Goal: Navigation & Orientation: Find specific page/section

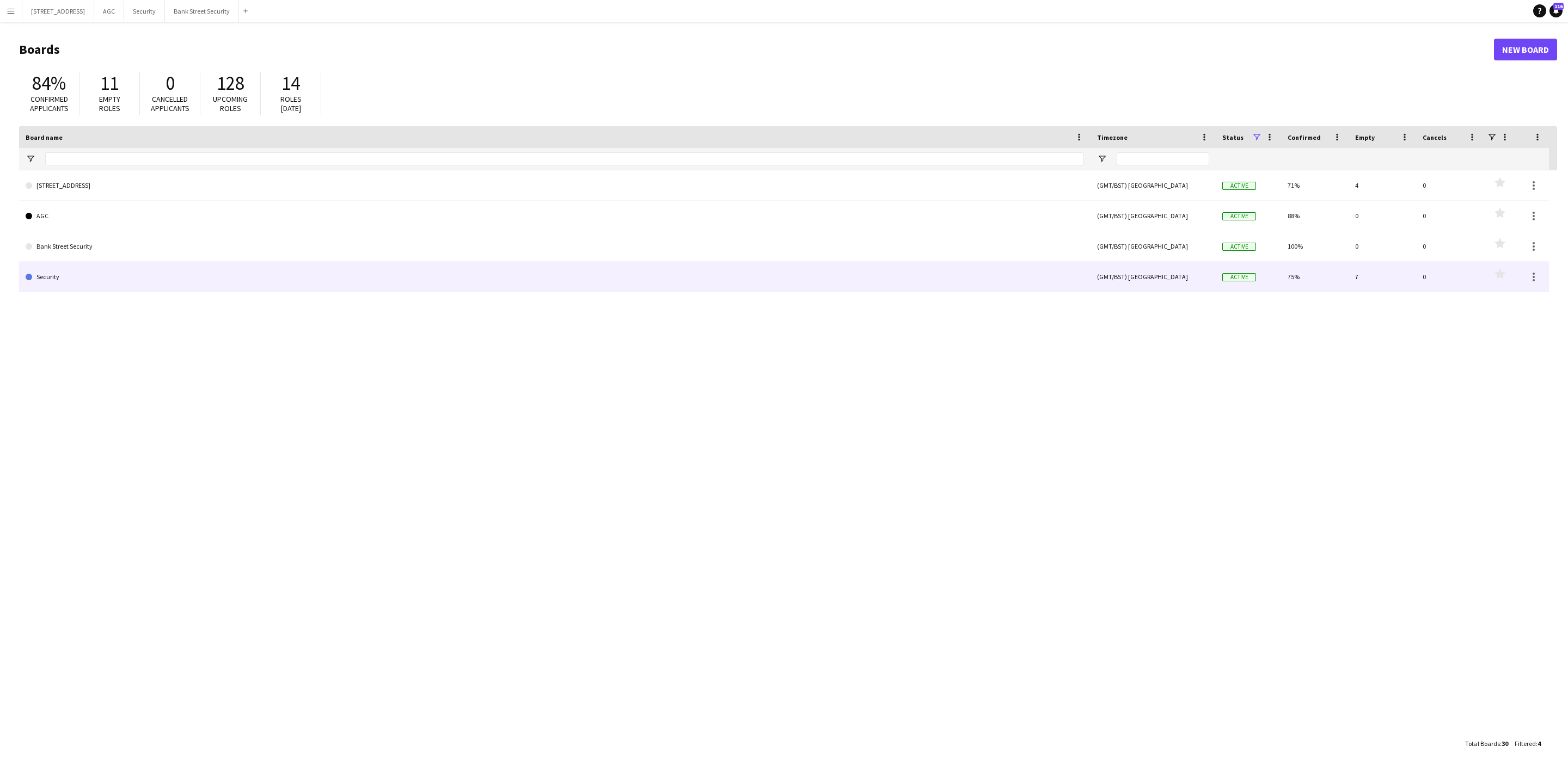
click at [98, 278] on link "Security" at bounding box center [554, 277] width 1059 height 31
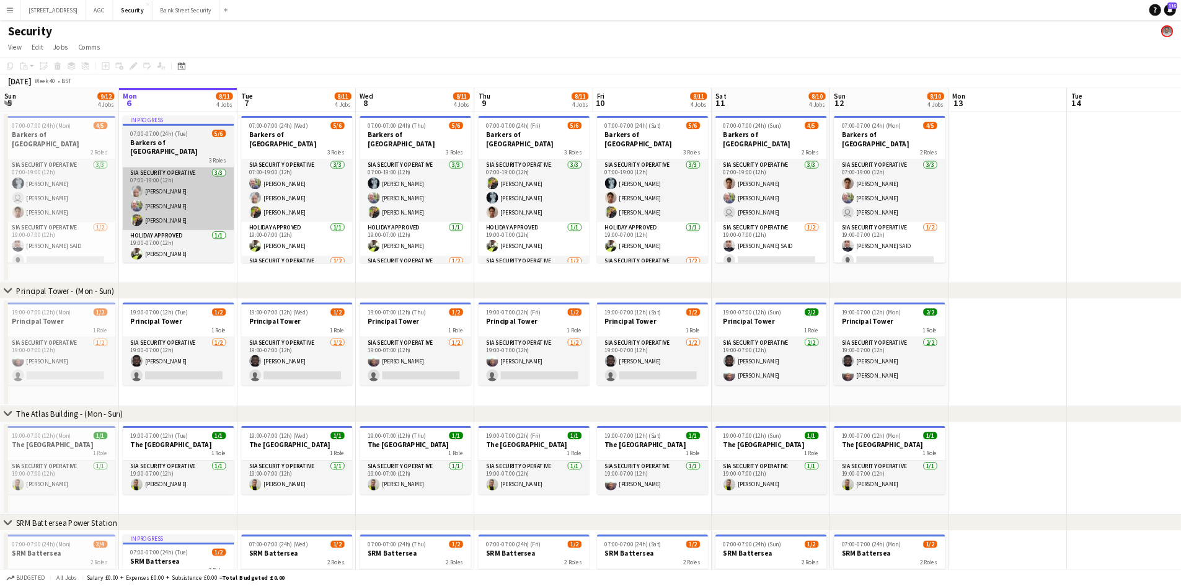
scroll to position [0, 297]
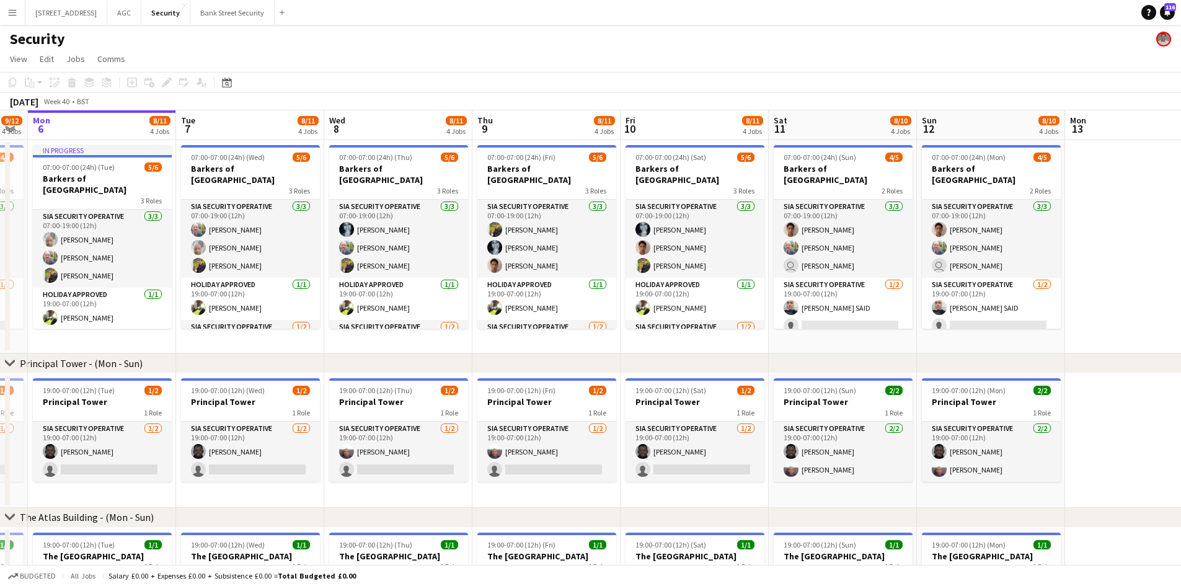
drag, startPoint x: 419, startPoint y: 338, endPoint x: 299, endPoint y: 337, distance: 119.6
click at [299, 337] on app-calendar-viewport "Fri 3 10/13 4 Jobs Sat 4 9/12 4 Jobs Sun 5 9/12 4 Jobs Mon 6 8/11 4 Jobs Tue 7 …" at bounding box center [590, 484] width 1181 height 748
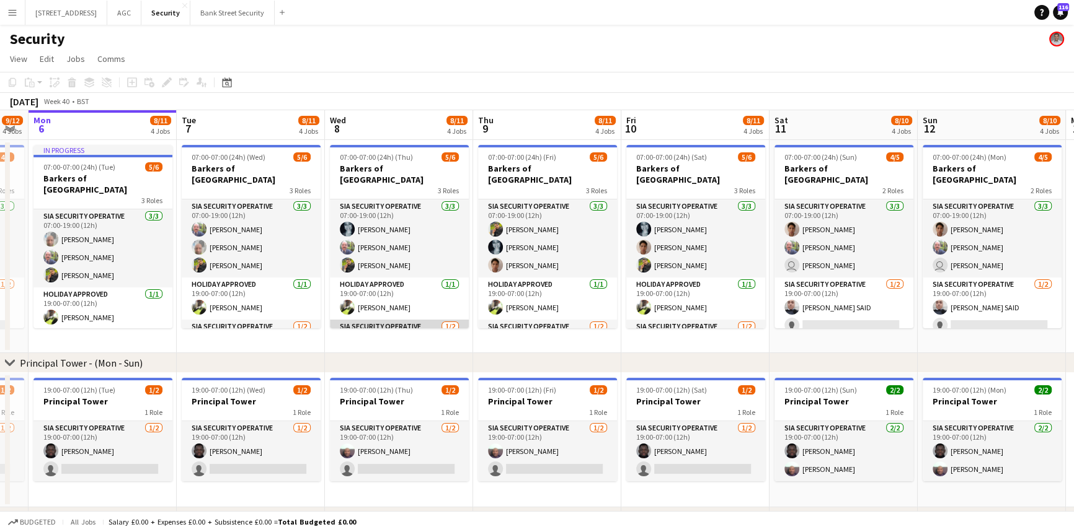
scroll to position [40, 0]
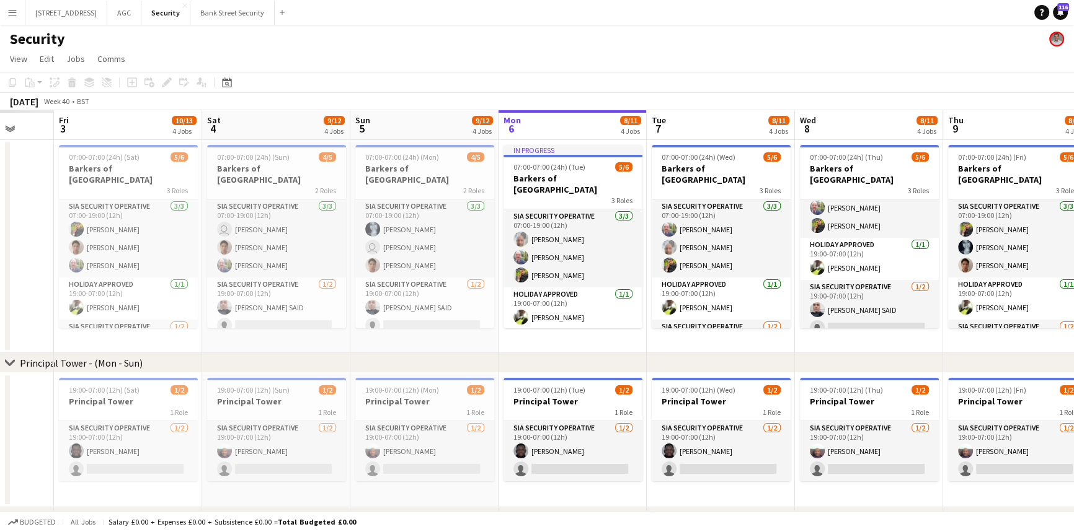
drag, startPoint x: 482, startPoint y: 342, endPoint x: 869, endPoint y: 335, distance: 386.9
click at [869, 335] on app-calendar-viewport "Tue 30 Wed 1 Thu 2 Fri 3 10/13 4 Jobs Sat 4 9/12 4 Jobs Sun 5 9/12 4 Jobs Mon 6…" at bounding box center [537, 484] width 1074 height 748
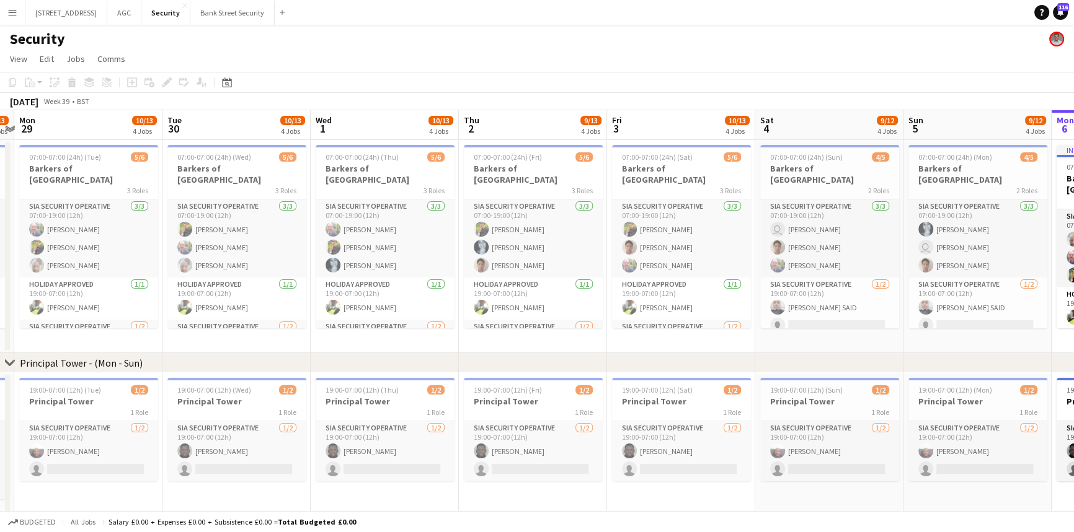
scroll to position [0, 441]
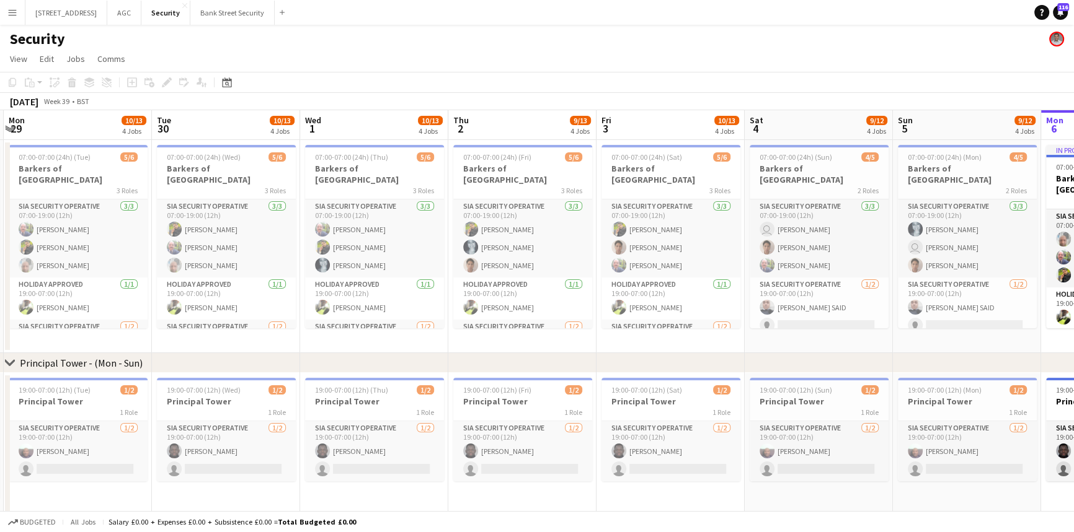
drag, startPoint x: 557, startPoint y: 347, endPoint x: 951, endPoint y: 338, distance: 394.4
click at [951, 338] on app-calendar-viewport "Fri 26 10/14 4 Jobs Sat 27 10/13 4 Jobs Sun 28 8/13 4 Jobs Mon 29 10/13 4 Jobs …" at bounding box center [537, 493] width 1074 height 766
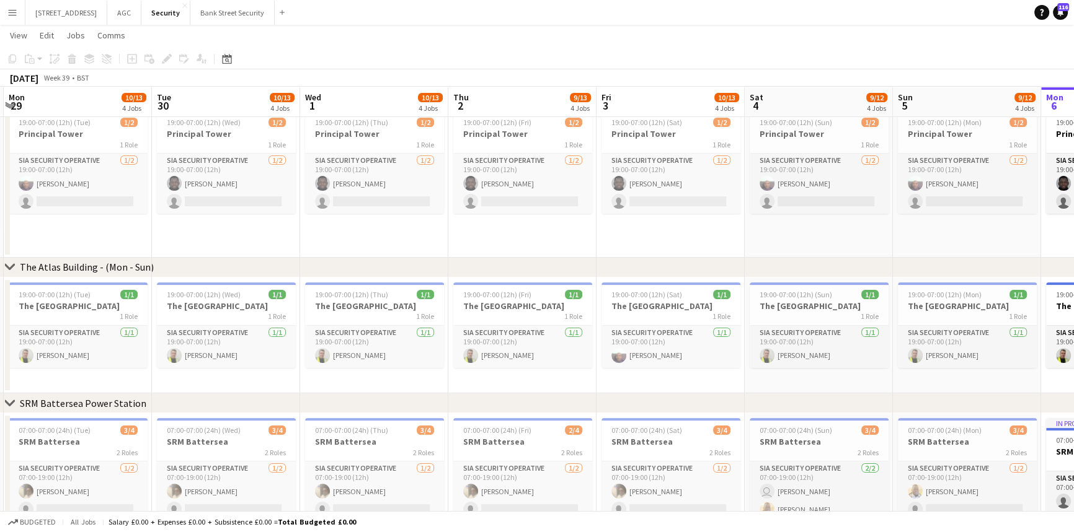
scroll to position [281, 0]
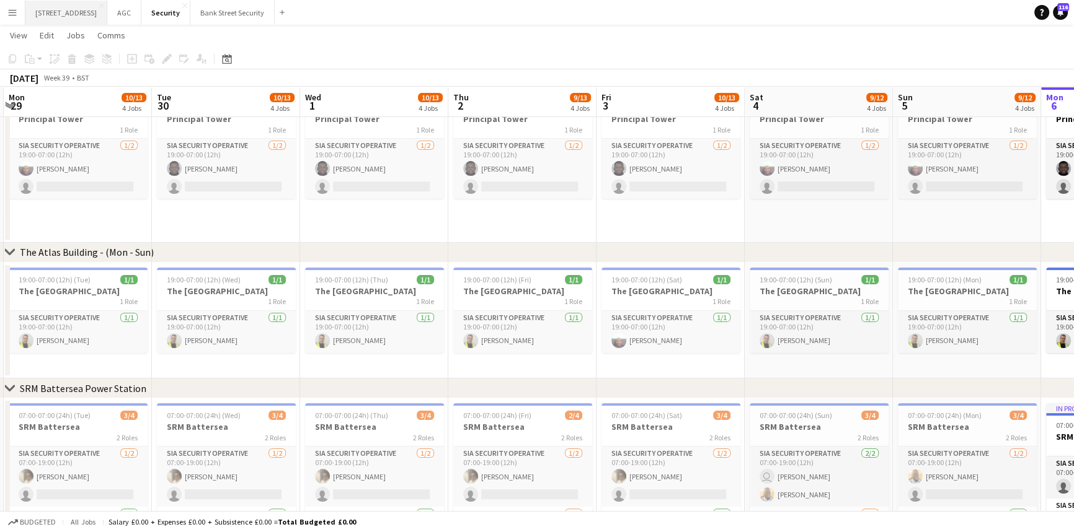
click at [76, 11] on button "[STREET_ADDRESS]" at bounding box center [66, 13] width 82 height 24
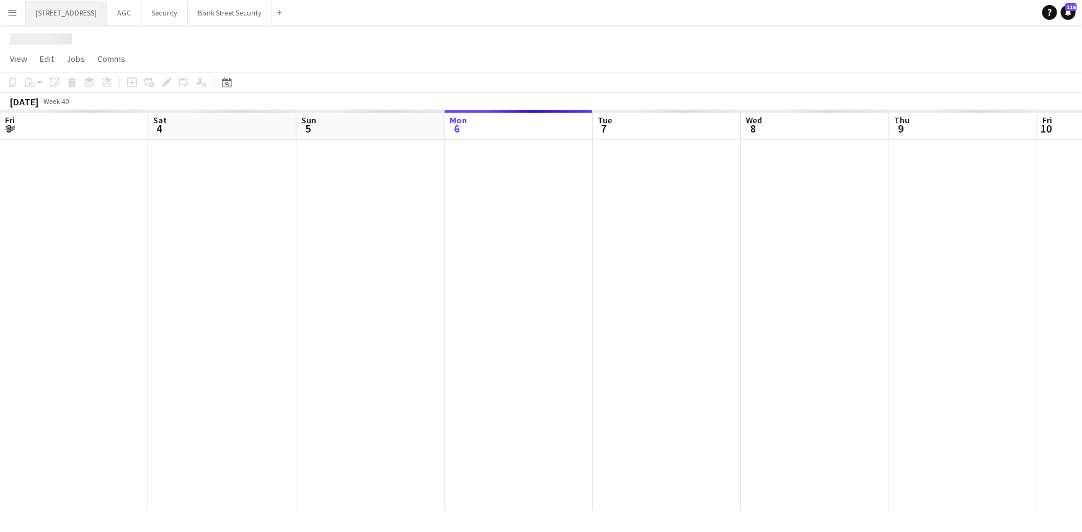
scroll to position [0, 296]
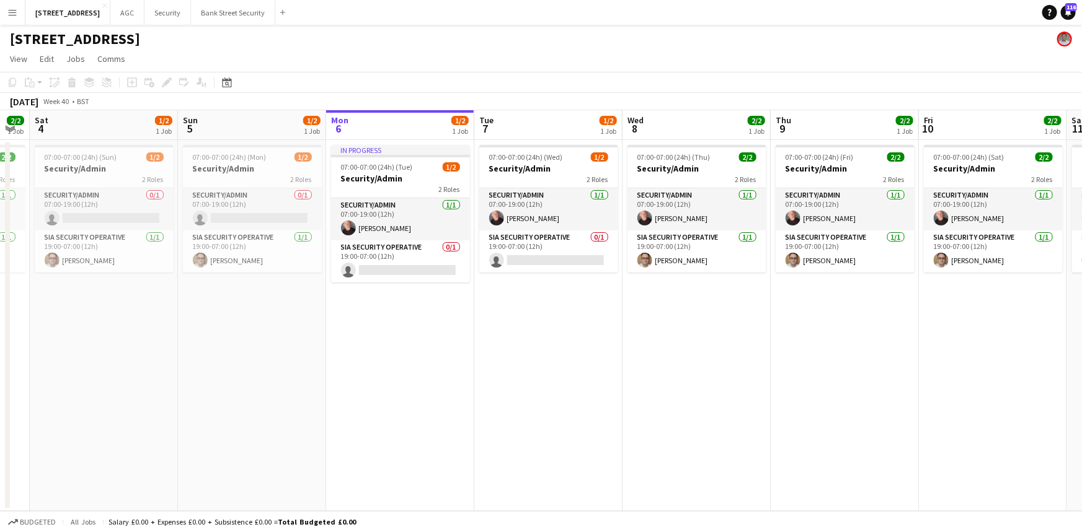
drag, startPoint x: 299, startPoint y: 330, endPoint x: 476, endPoint y: 329, distance: 177.3
click at [476, 329] on app-calendar-viewport "Thu 2 2/2 1 Job Fri 3 2/2 1 Job Sat 4 1/2 1 Job Sun 5 1/2 1 Job Mon 6 1/2 1 Job…" at bounding box center [541, 310] width 1082 height 401
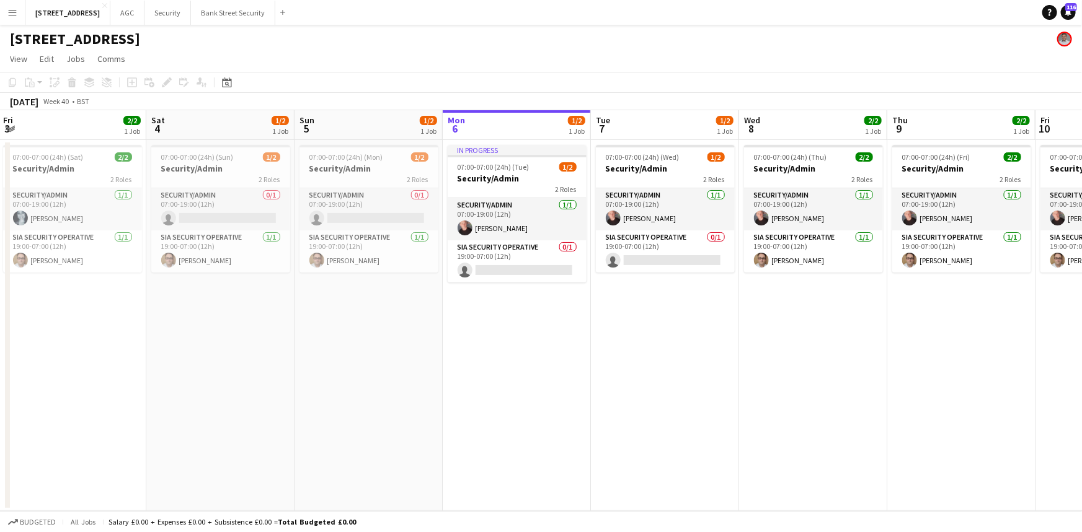
drag, startPoint x: 182, startPoint y: 304, endPoint x: 748, endPoint y: 335, distance: 566.8
click at [748, 335] on app-calendar-viewport "Thu 2 2/2 1 Job Fri 3 2/2 1 Job Sat 4 1/2 1 Job Sun 5 1/2 1 Job Mon 6 1/2 1 Job…" at bounding box center [541, 310] width 1082 height 401
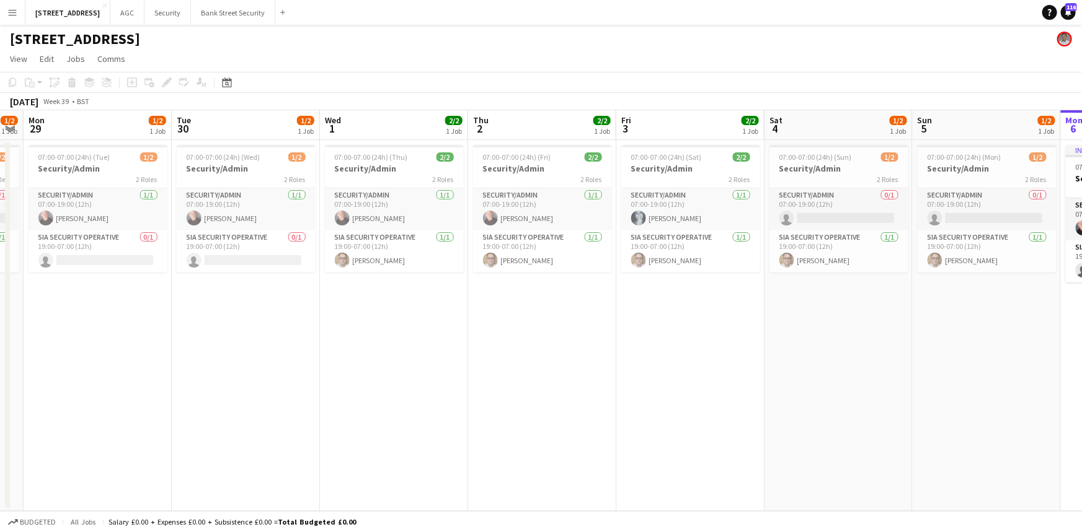
scroll to position [0, 422]
drag, startPoint x: 509, startPoint y: 345, endPoint x: 664, endPoint y: 365, distance: 156.2
click at [664, 365] on app-calendar-viewport "Fri 26 2/2 1 Job Sat 27 1/2 1 Job Sun 28 1/2 1 Job Mon 29 1/2 1 Job Tue 30 1/2 …" at bounding box center [541, 310] width 1082 height 401
click at [180, 7] on button "Security Close" at bounding box center [167, 13] width 46 height 24
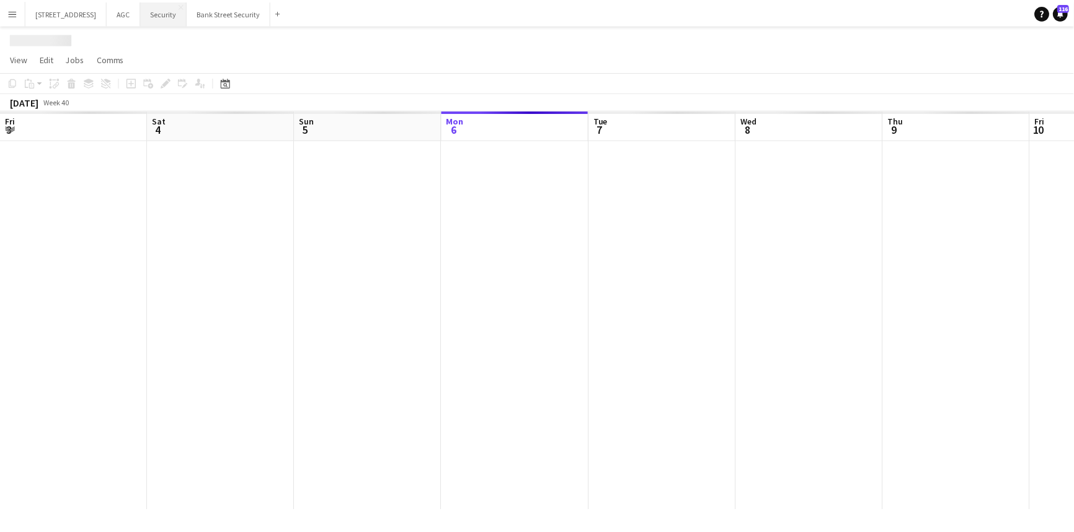
scroll to position [0, 296]
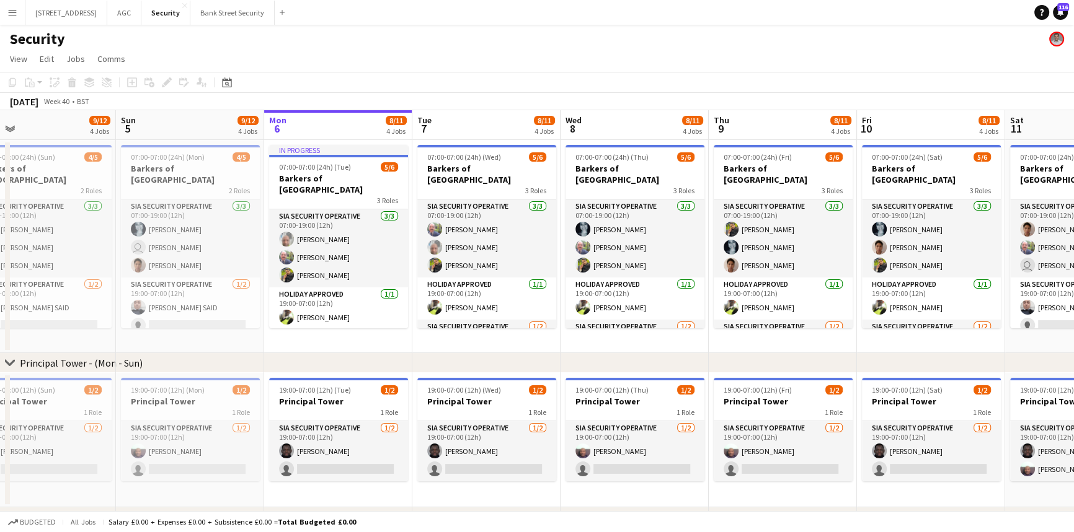
drag, startPoint x: 152, startPoint y: 336, endPoint x: 971, endPoint y: 351, distance: 819.6
click at [971, 351] on app-calendar-viewport "Thu 2 Fri 3 10/13 4 Jobs Sat 4 9/12 4 Jobs Sun 5 9/12 4 Jobs Mon 6 8/11 4 Jobs …" at bounding box center [537, 484] width 1074 height 748
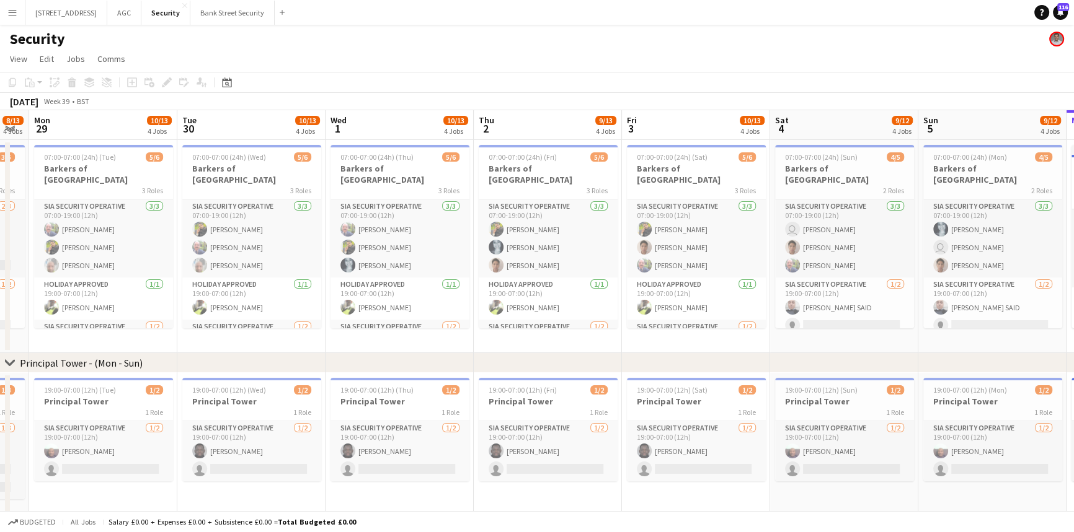
scroll to position [0, 426]
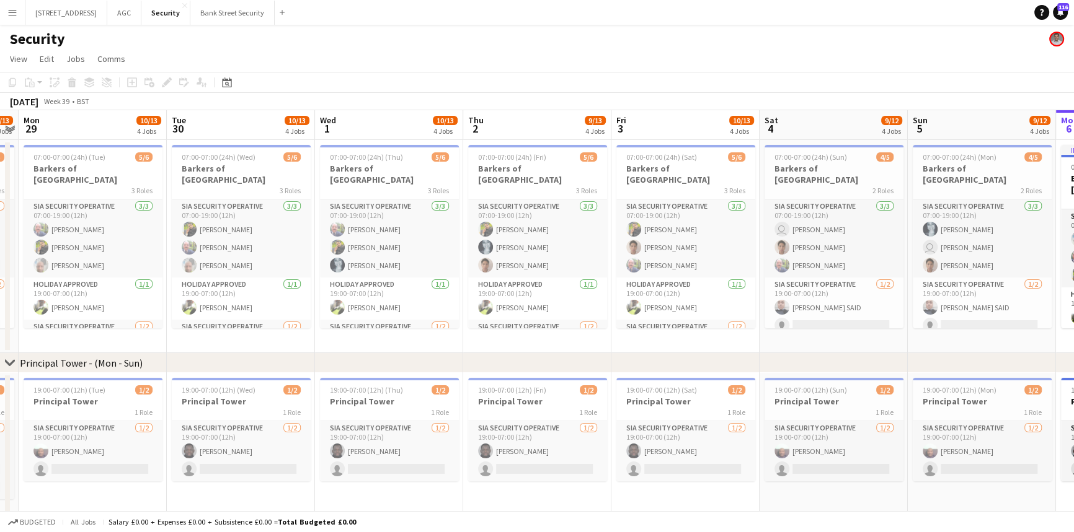
drag, startPoint x: 559, startPoint y: 340, endPoint x: 726, endPoint y: 332, distance: 166.9
click at [726, 332] on app-calendar-viewport "Fri 26 10/14 4 Jobs Sat 27 10/13 4 Jobs Sun 28 8/13 4 Jobs Mon 29 10/13 4 Jobs …" at bounding box center [537, 493] width 1074 height 766
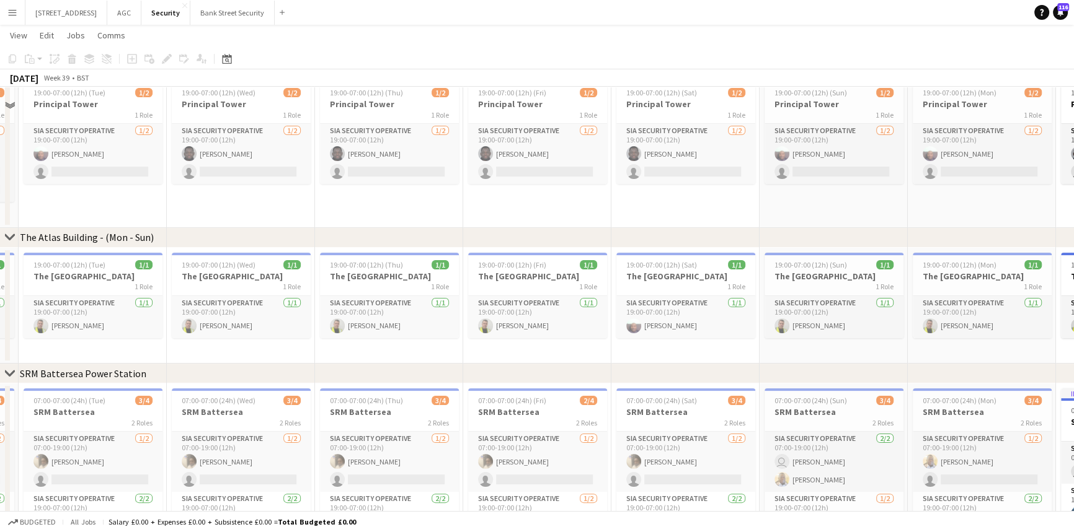
scroll to position [250, 0]
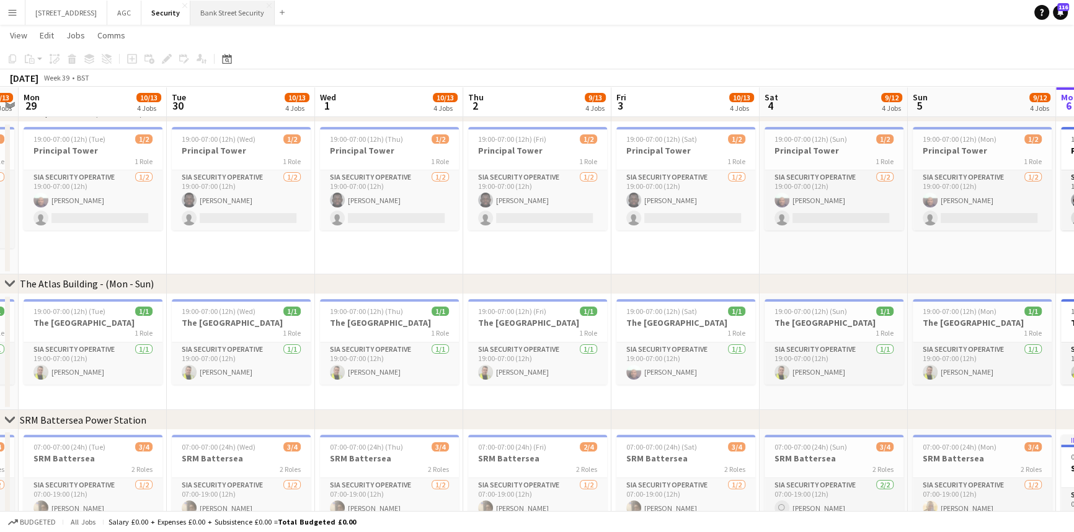
click at [243, 8] on button "Bank Street Security Close" at bounding box center [232, 13] width 84 height 24
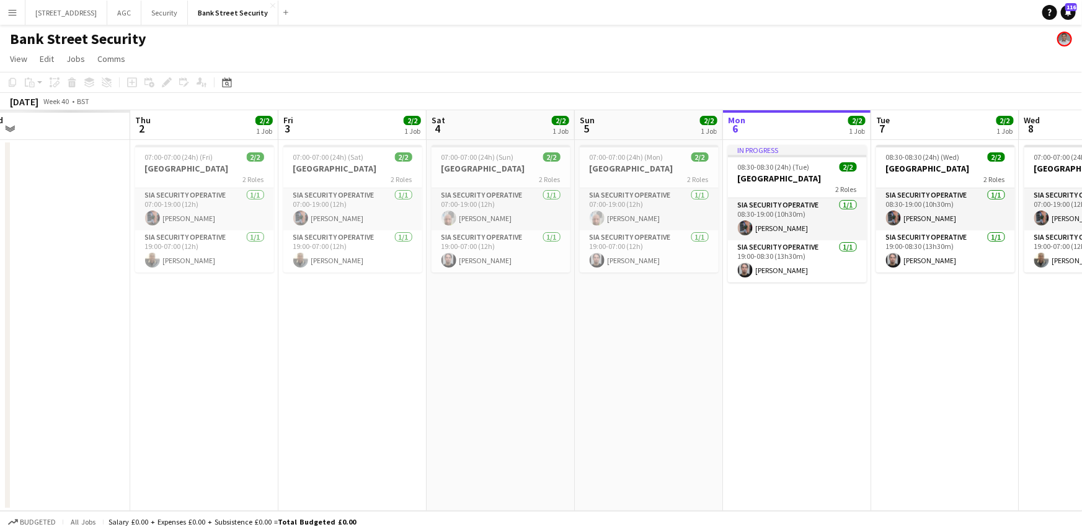
drag, startPoint x: 174, startPoint y: 306, endPoint x: 738, endPoint y: 329, distance: 565.2
click at [738, 329] on app-calendar-viewport "Mon 29 Tue 30 Wed 1 Thu 2 2/2 1 Job Fri 3 2/2 1 Job Sat 4 2/2 1 Job Sun 5 2/2 1…" at bounding box center [541, 310] width 1082 height 401
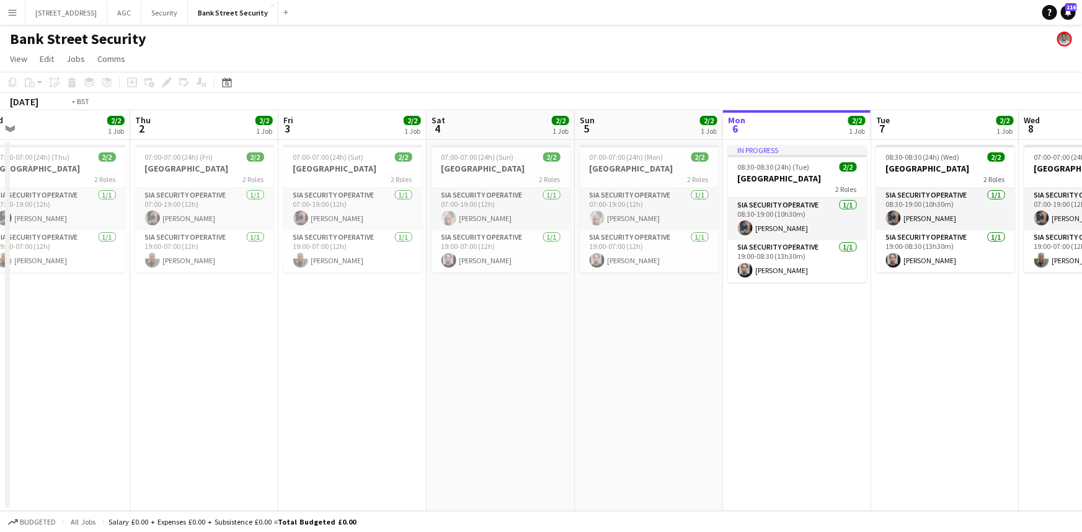
scroll to position [0, 409]
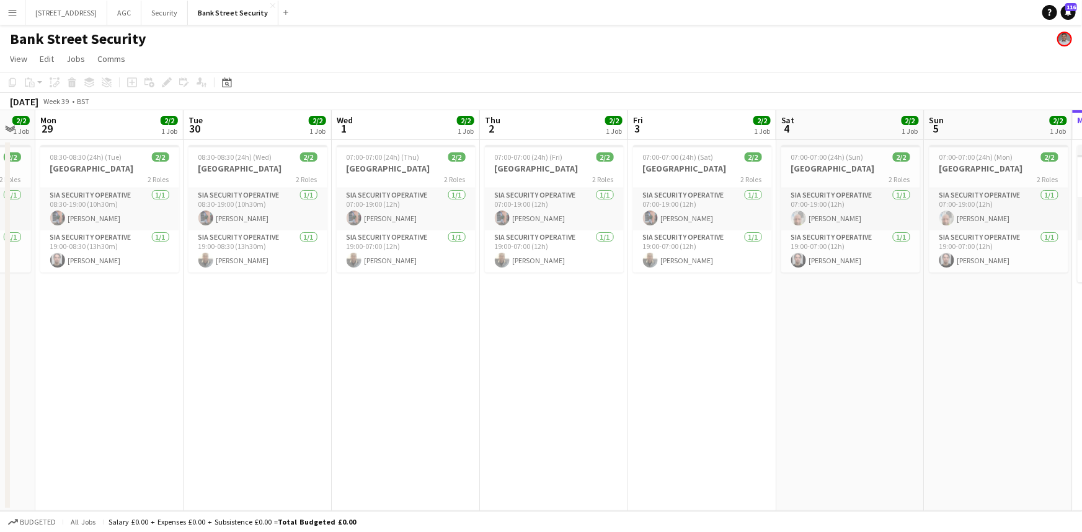
drag, startPoint x: 521, startPoint y: 349, endPoint x: 870, endPoint y: 347, distance: 349.6
click at [870, 347] on app-calendar-viewport "Fri 26 2/2 1 Job Sat 27 2/2 1 Job Sun 28 2/2 1 Job Mon 29 2/2 1 Job Tue 30 2/2 …" at bounding box center [541, 310] width 1082 height 401
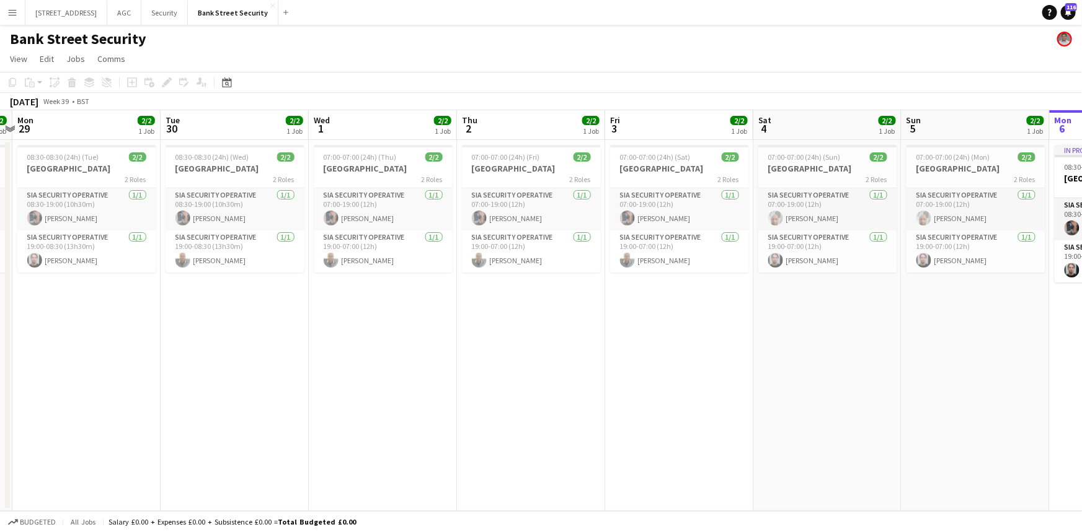
scroll to position [0, 433]
drag, startPoint x: 850, startPoint y: 369, endPoint x: 828, endPoint y: 376, distance: 22.9
click at [828, 376] on app-calendar-viewport "Fri 26 2/2 1 Job Sat 27 2/2 1 Job Sun 28 2/2 1 Job Mon 29 2/2 1 Job Tue 30 2/2 …" at bounding box center [541, 310] width 1082 height 401
click at [179, 14] on button "Security Close" at bounding box center [164, 13] width 46 height 24
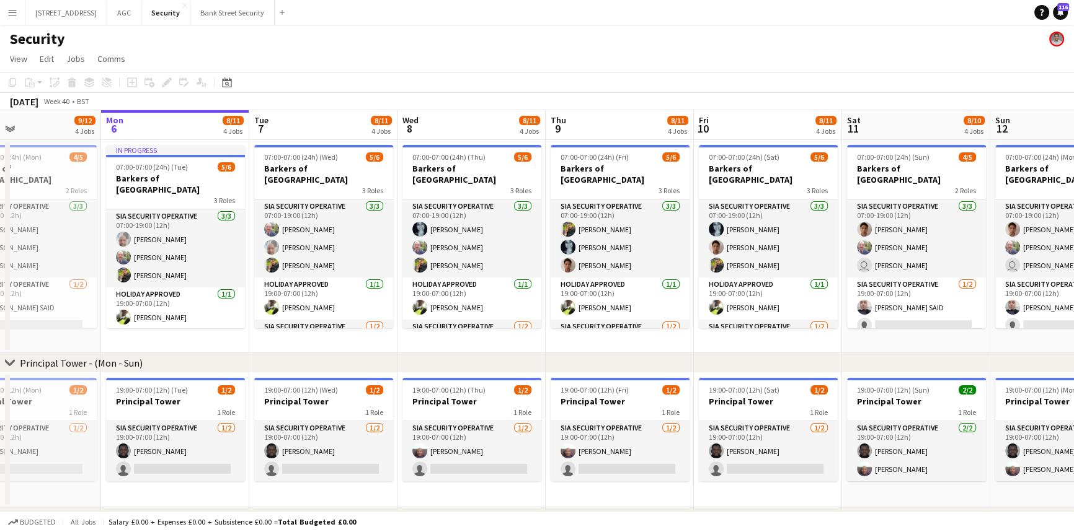
scroll to position [0, 371]
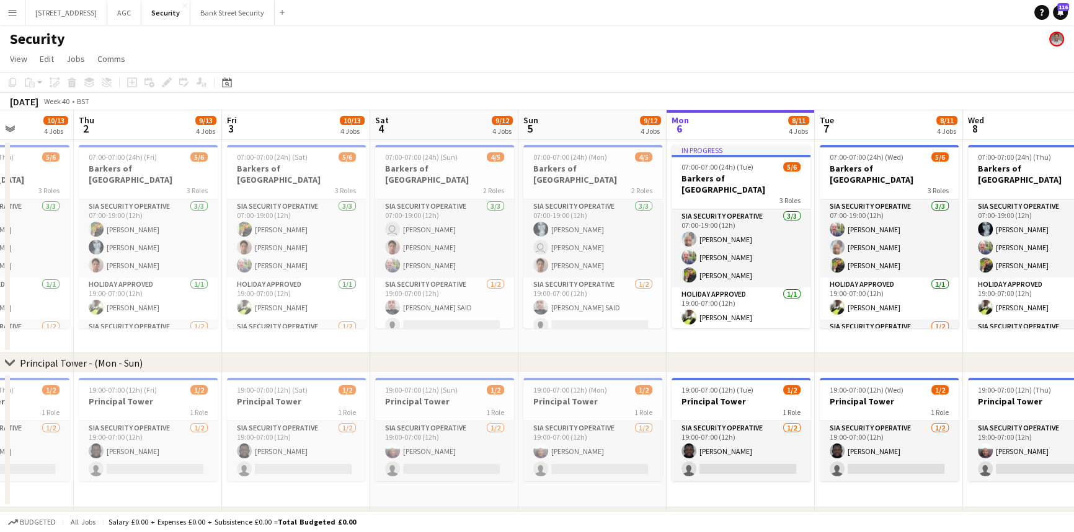
drag, startPoint x: 263, startPoint y: 338, endPoint x: 782, endPoint y: 351, distance: 518.4
click at [782, 351] on app-calendar-viewport "Mon 29 10/13 4 Jobs Tue 30 10/13 4 Jobs Wed 1 10/13 4 Jobs Thu 2 9/13 4 Jobs Fr…" at bounding box center [537, 484] width 1074 height 748
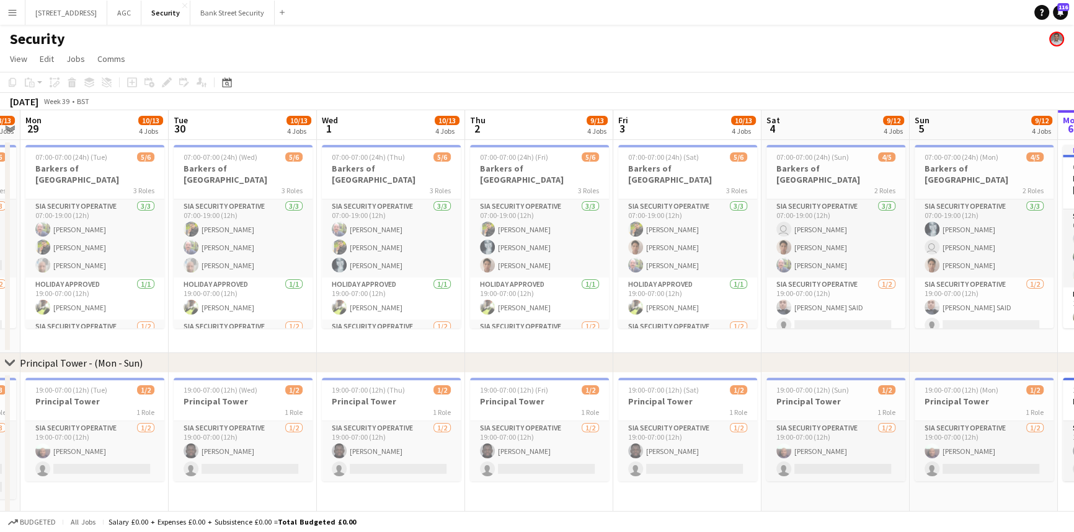
scroll to position [0, 433]
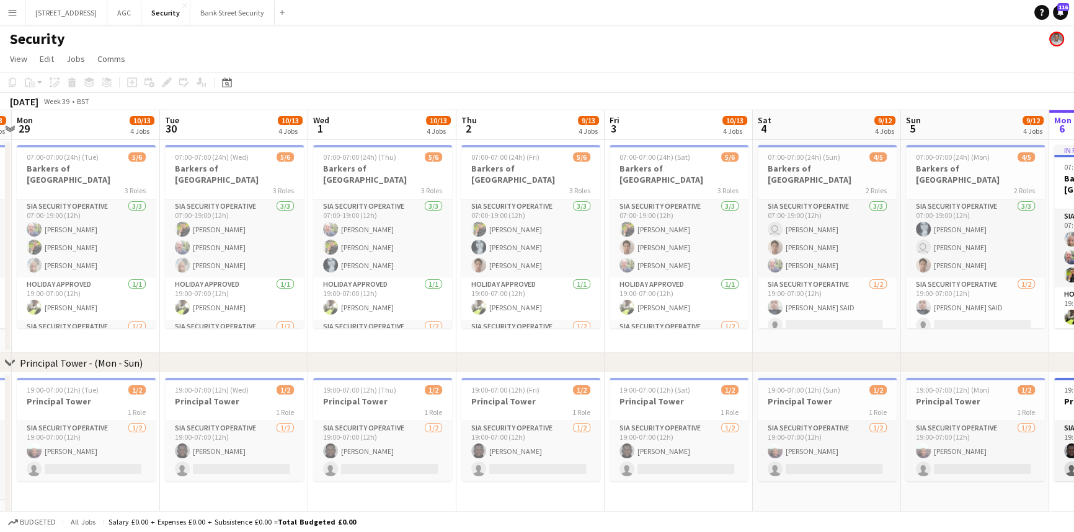
drag, startPoint x: 434, startPoint y: 338, endPoint x: 816, endPoint y: 337, distance: 381.9
click at [816, 337] on app-calendar-viewport "Fri 26 10/14 4 Jobs Sat 27 10/13 4 Jobs Sun 28 8/13 4 Jobs Mon 29 10/13 4 Jobs …" at bounding box center [537, 493] width 1074 height 766
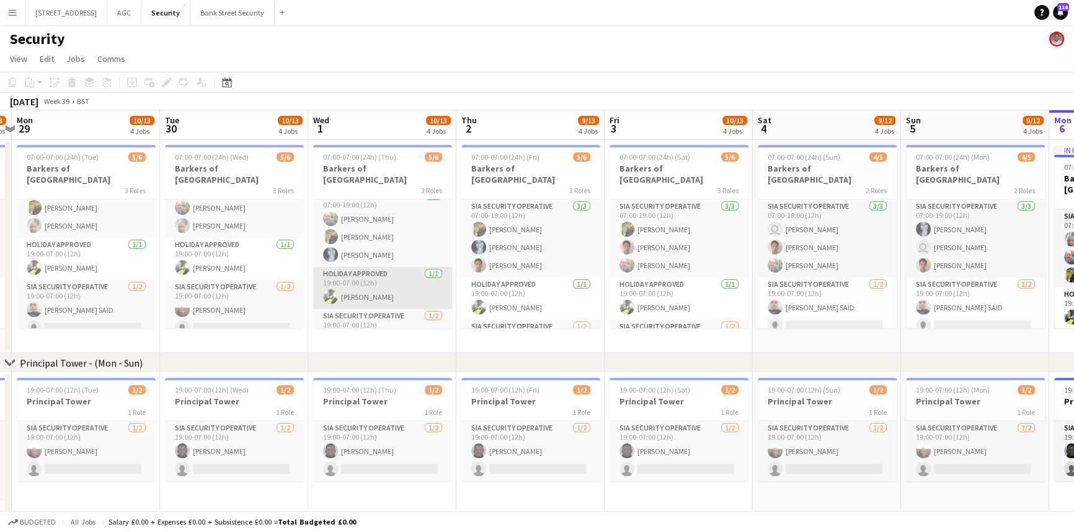
scroll to position [40, 0]
click at [482, 519] on div "Budgeted All jobs Salary £0.00 + Expenses £0.00 + Subsistence £0.00 = Total Bud…" at bounding box center [537, 521] width 1074 height 21
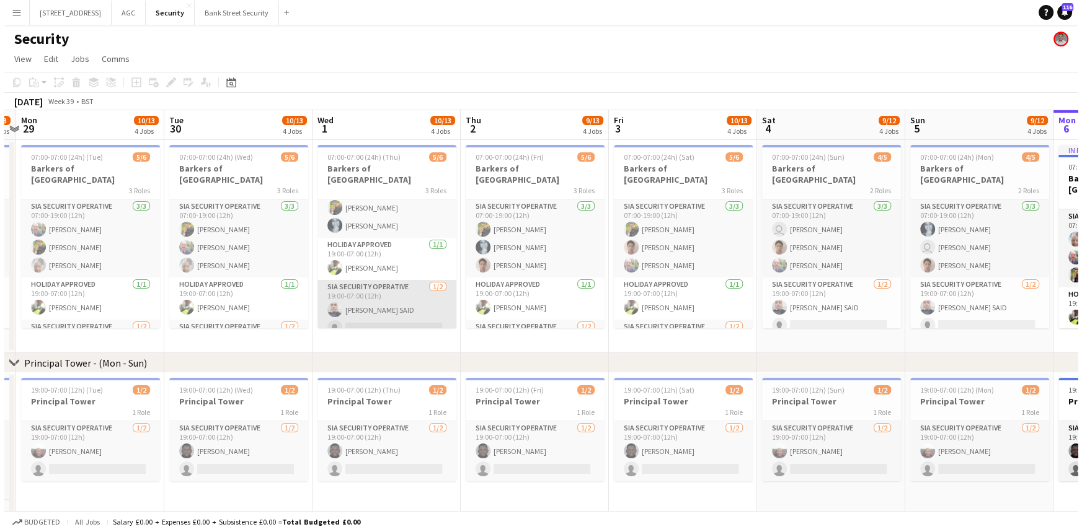
scroll to position [0, 0]
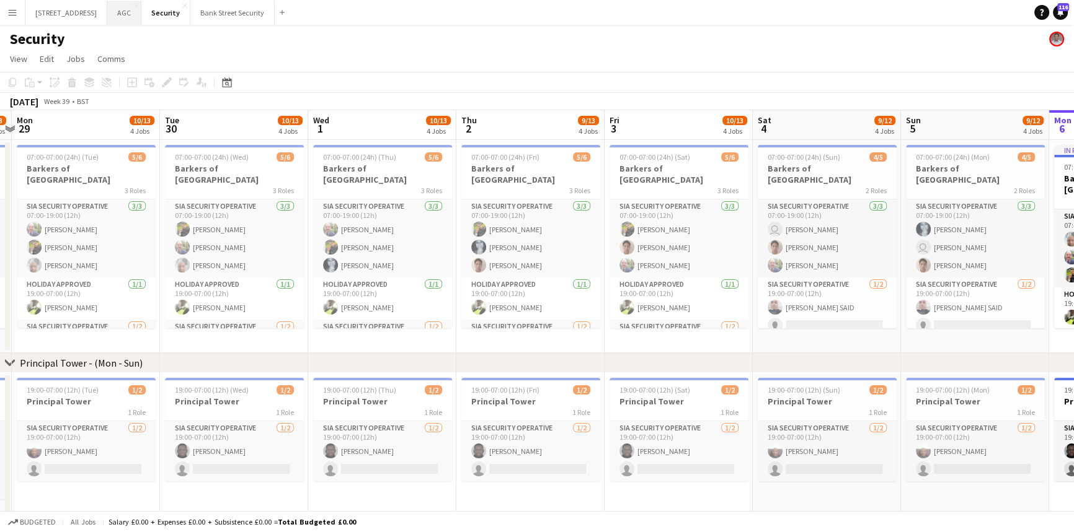
click at [136, 11] on button "AGC Close" at bounding box center [124, 13] width 34 height 24
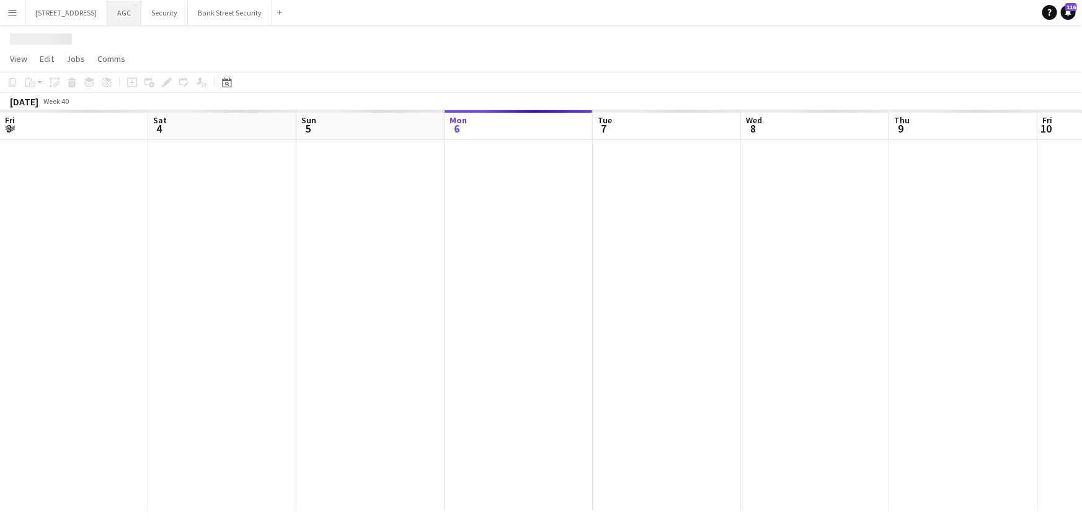
scroll to position [0, 296]
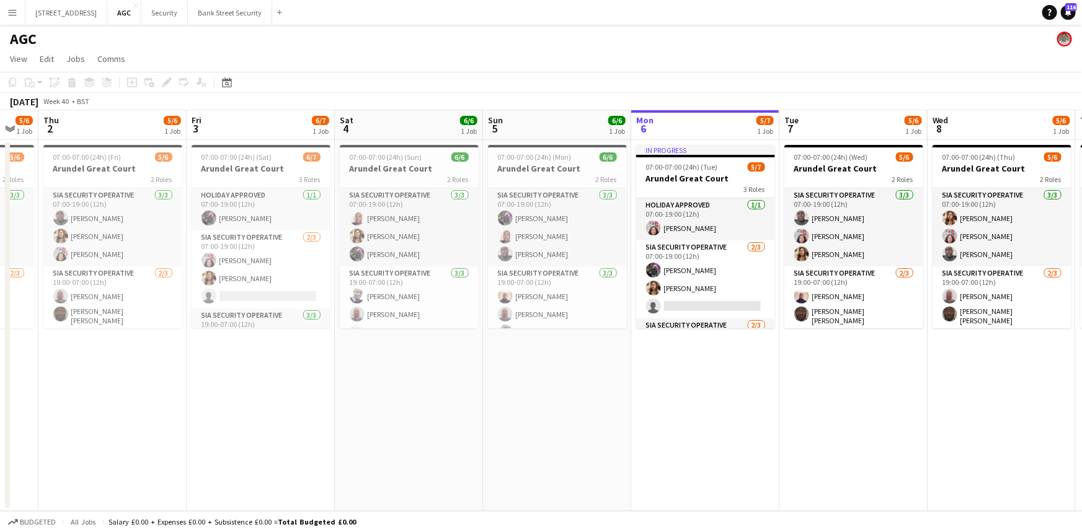
drag, startPoint x: 466, startPoint y: 388, endPoint x: 772, endPoint y: 374, distance: 307.2
click at [772, 374] on app-calendar-viewport "Tue 30 Wed 1 5/6 1 Job Thu 2 5/6 1 Job Fri 3 6/7 1 Job Sat 4 6/6 1 Job Sun 5 6/…" at bounding box center [541, 310] width 1082 height 401
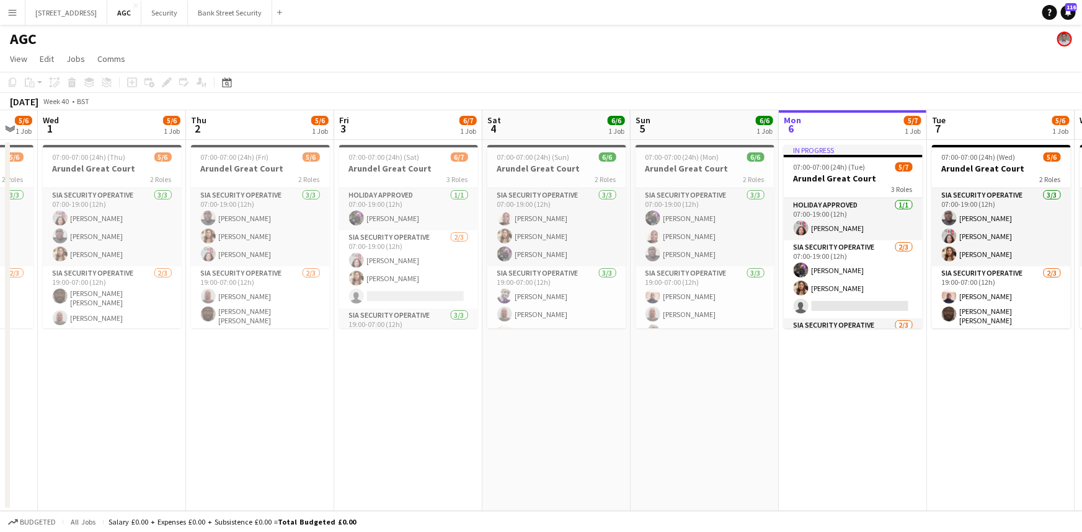
drag, startPoint x: 502, startPoint y: 382, endPoint x: 755, endPoint y: 384, distance: 252.9
click at [755, 384] on app-calendar-viewport "Mon 29 Tue 30 5/6 1 Job Wed 1 5/6 1 Job Thu 2 5/6 1 Job Fri 3 6/7 1 Job Sat 4 6…" at bounding box center [541, 310] width 1082 height 401
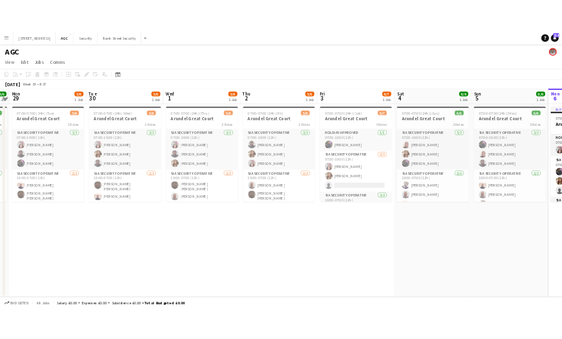
scroll to position [0, 289]
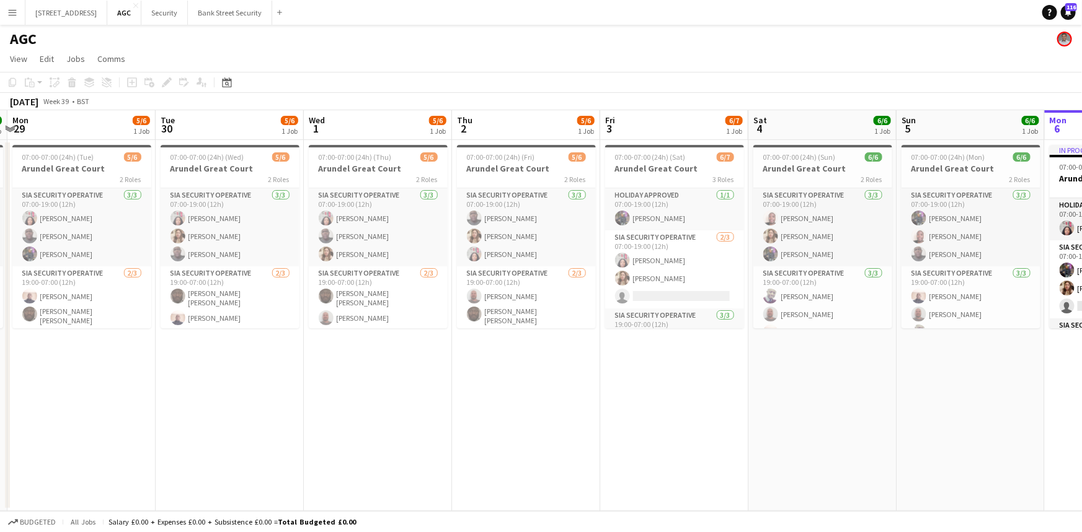
drag, startPoint x: 629, startPoint y: 387, endPoint x: 742, endPoint y: 397, distance: 113.9
click at [742, 397] on app-calendar-viewport "Sat 27 5/6 1 Job Sun 28 6/6 1 Job Mon 29 5/6 1 Job Tue 30 5/6 1 Job Wed 1 5/6 1…" at bounding box center [541, 310] width 1082 height 401
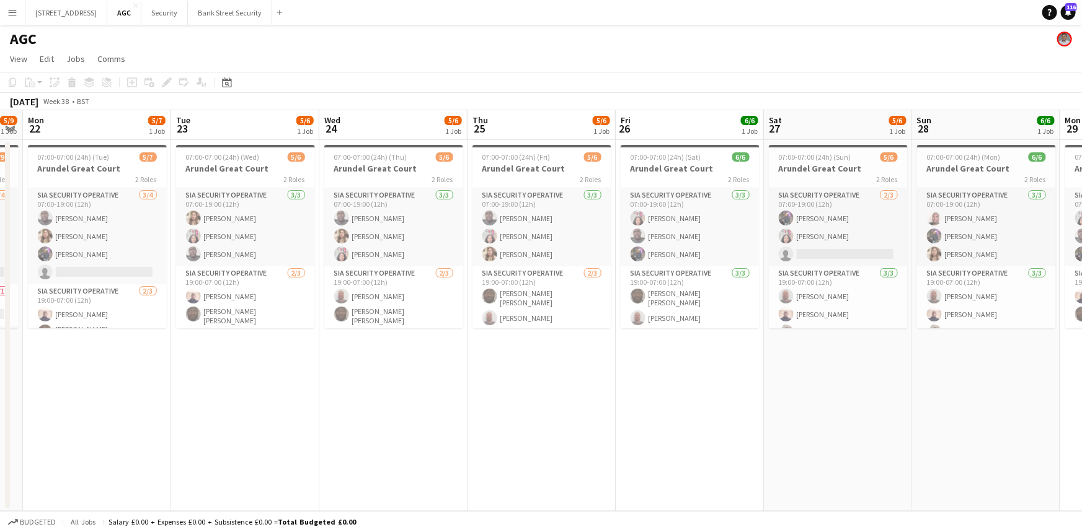
scroll to position [0, 430]
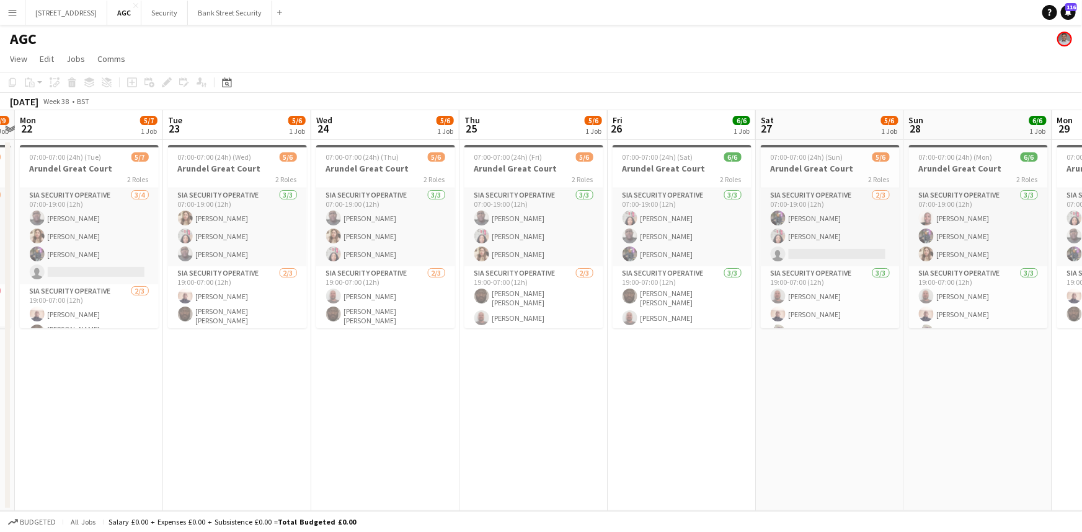
drag, startPoint x: 433, startPoint y: 398, endPoint x: 736, endPoint y: 397, distance: 303.8
click at [736, 397] on app-calendar-viewport "Fri 19 5/8 1 Job Sat 20 5/9 1 Job Sun 21 5/9 1 Job Mon 22 5/7 1 Job Tue 23 5/6 …" at bounding box center [541, 310] width 1082 height 401
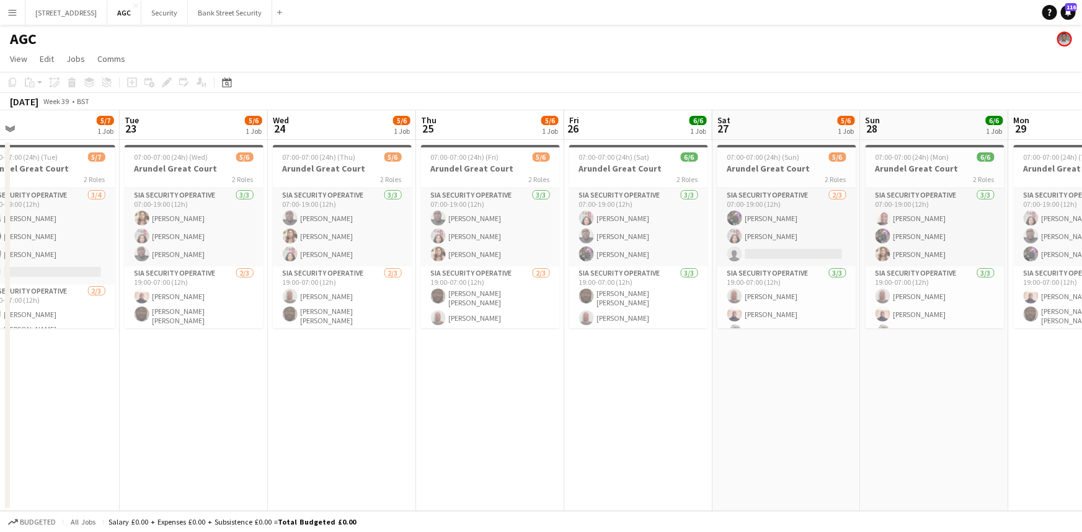
drag, startPoint x: 869, startPoint y: 340, endPoint x: 634, endPoint y: 319, distance: 236.6
click at [634, 319] on app-calendar-viewport "Fri 19 5/8 1 Job Sat 20 5/9 1 Job Sun 21 5/9 1 Job Mon 22 5/7 1 Job Tue 23 5/6 …" at bounding box center [541, 310] width 1082 height 401
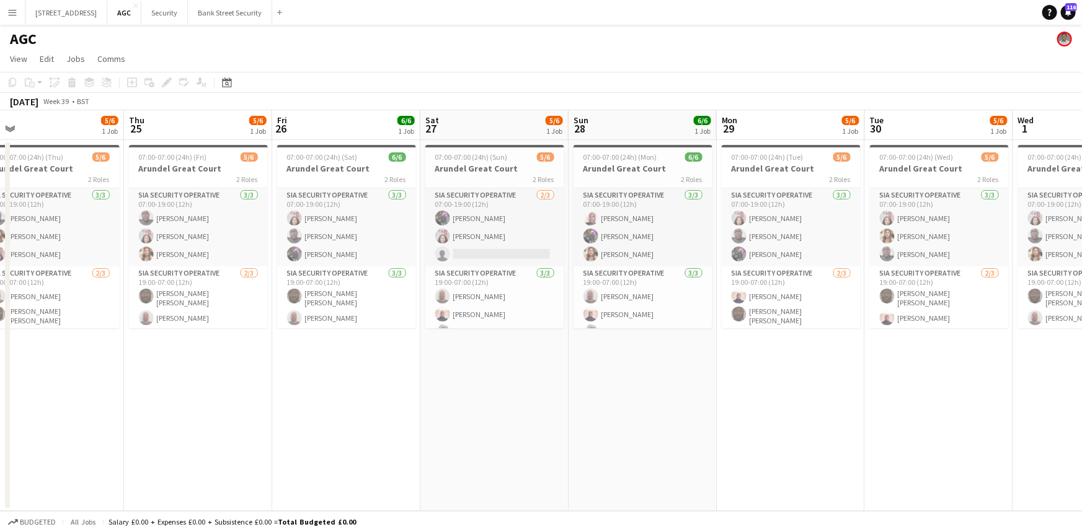
drag, startPoint x: 774, startPoint y: 366, endPoint x: 487, endPoint y: 361, distance: 287.1
click at [487, 361] on app-calendar-viewport "Sun 21 5/9 1 Job Mon 22 5/7 1 Job Tue 23 5/6 1 Job Wed 24 5/6 1 Job Thu 25 5/6 …" at bounding box center [541, 310] width 1082 height 401
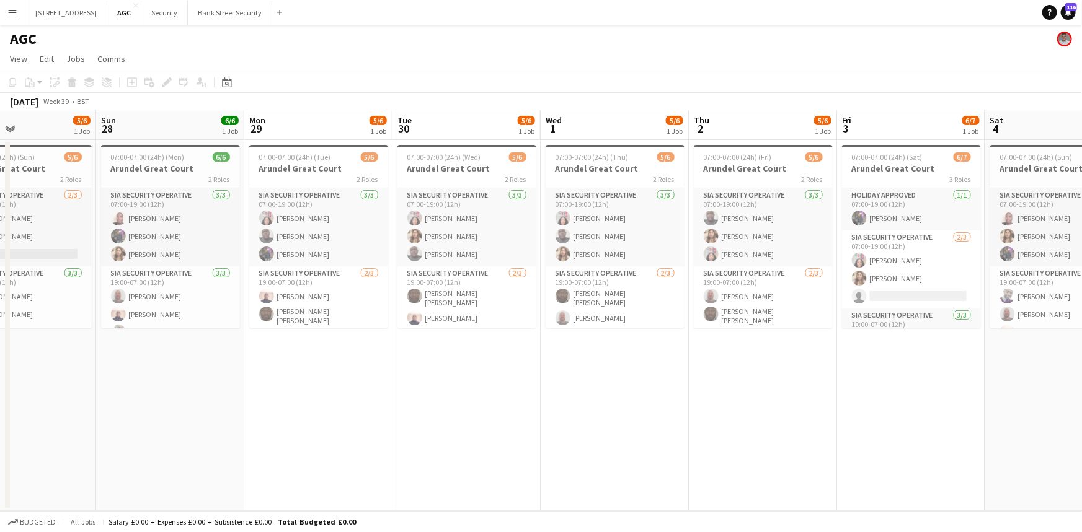
drag, startPoint x: 694, startPoint y: 387, endPoint x: 551, endPoint y: 384, distance: 143.2
click at [490, 377] on app-calendar-viewport "Thu 25 5/6 1 Job Fri 26 6/6 1 Job Sat 27 5/6 1 Job Sun 28 6/6 1 Job Mon 29 5/6 …" at bounding box center [541, 310] width 1082 height 401
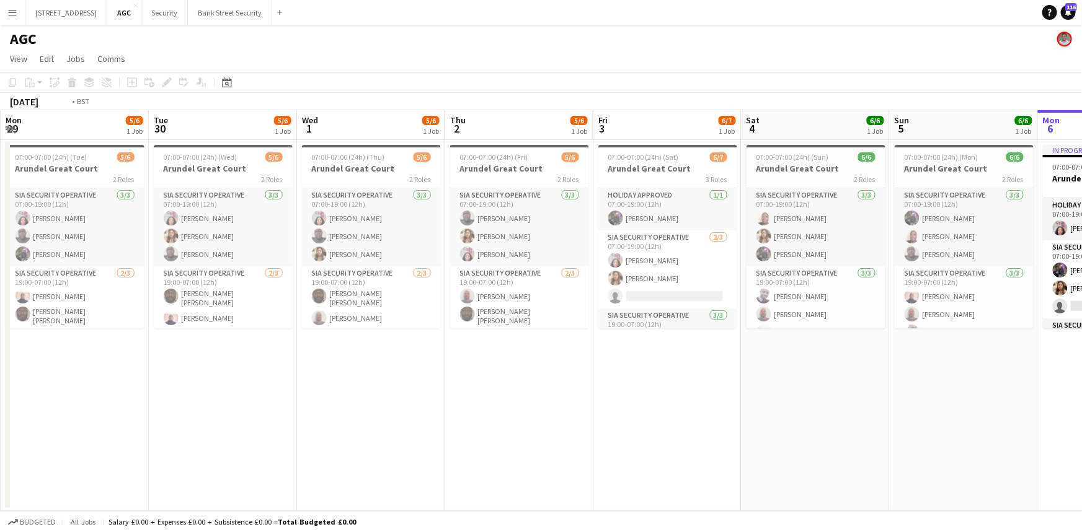
scroll to position [0, 301]
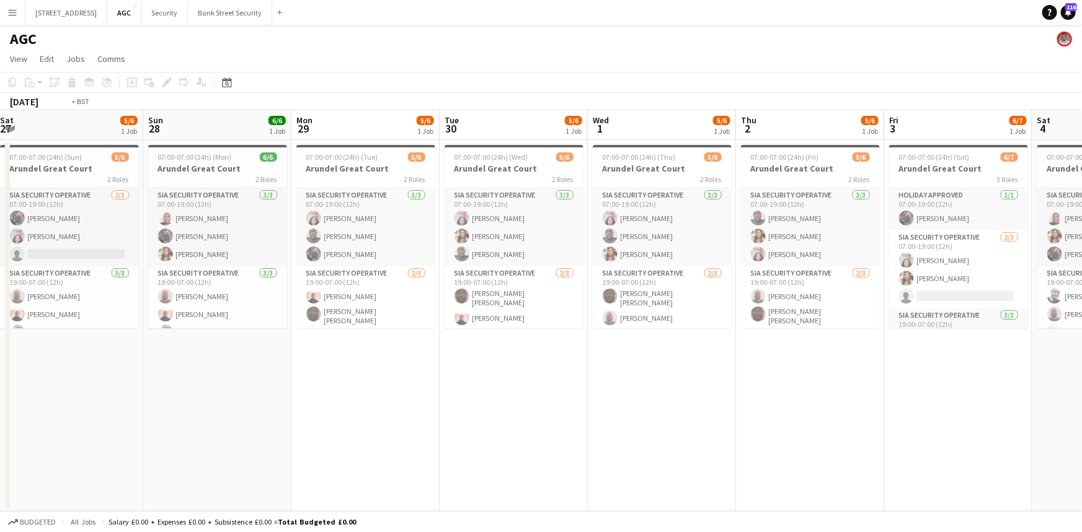
drag, startPoint x: 675, startPoint y: 386, endPoint x: 476, endPoint y: 405, distance: 199.9
click at [476, 405] on app-calendar-viewport "Thu 25 5/6 1 Job Fri 26 6/6 1 Job Sat 27 5/6 1 Job Sun 28 6/6 1 Job Mon 29 5/6 …" at bounding box center [541, 310] width 1082 height 401
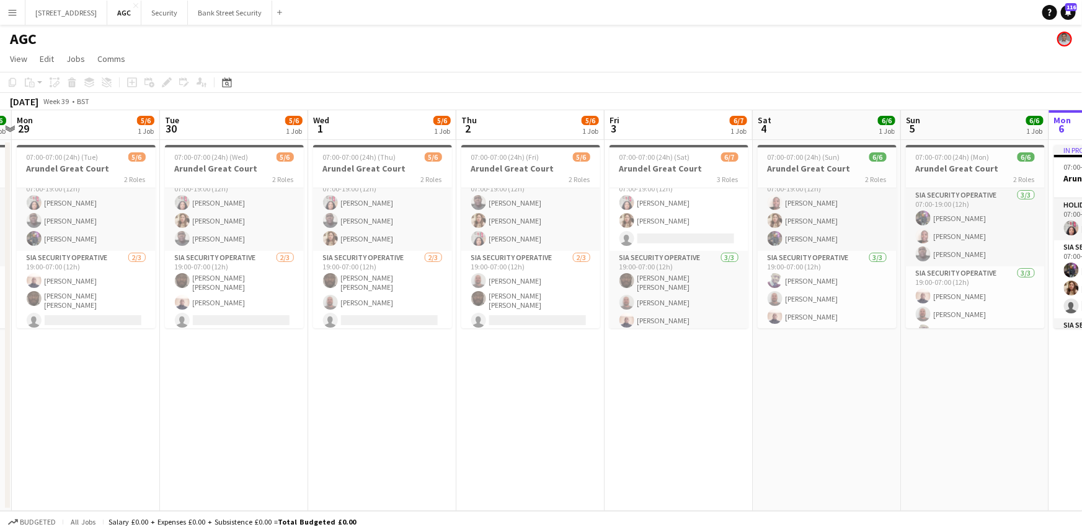
scroll to position [0, 289]
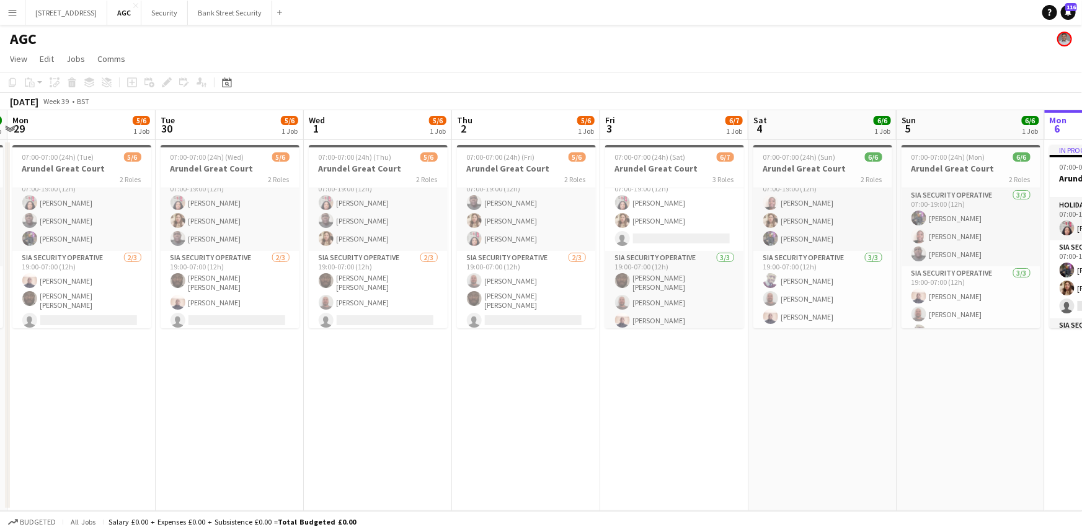
drag, startPoint x: 303, startPoint y: 397, endPoint x: 285, endPoint y: 403, distance: 19.6
click at [285, 403] on app-calendar-viewport "Sat 27 5/6 1 Job Sun 28 6/6 1 Job Mon 29 5/6 1 Job Tue 30 5/6 1 Job Wed 1 5/6 1…" at bounding box center [541, 310] width 1082 height 401
